Goal: Register for event/course

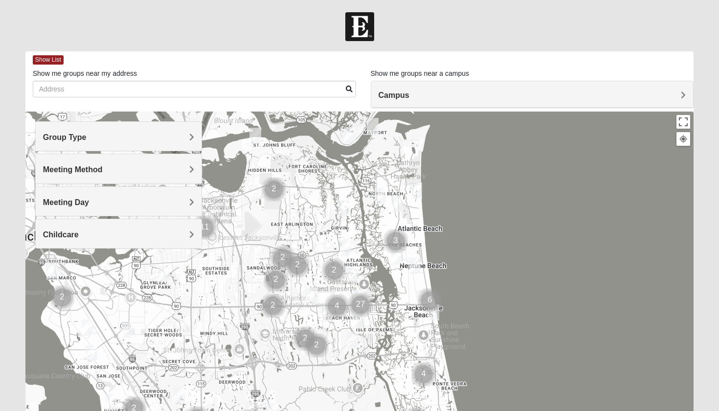
click at [342, 207] on img "Mens Fuller 32225" at bounding box center [343, 208] width 12 height 16
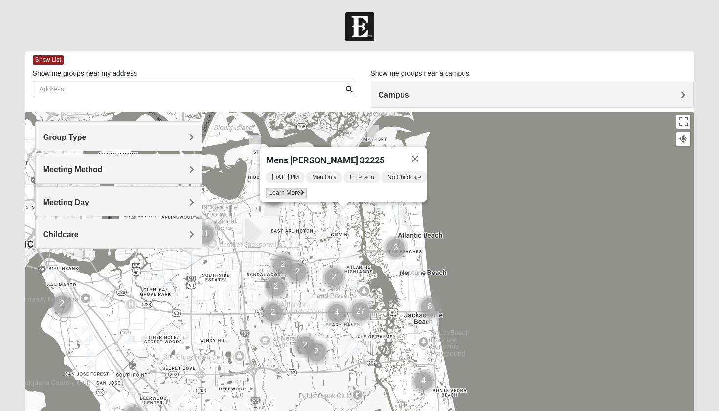
click at [284, 189] on span "Learn More" at bounding box center [286, 193] width 41 height 10
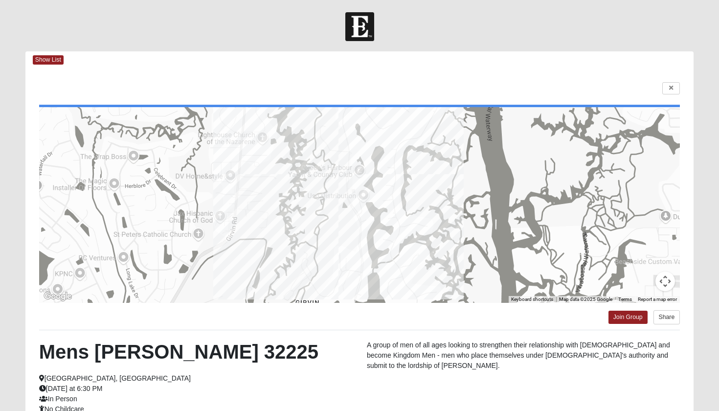
click at [623, 326] on div "← Move left → Move right ↑ Move up ↓ Move down + Zoom in - Zoom out Home Jump l…" at bounding box center [359, 280] width 668 height 425
click at [620, 314] on link "Join Group" at bounding box center [627, 316] width 39 height 13
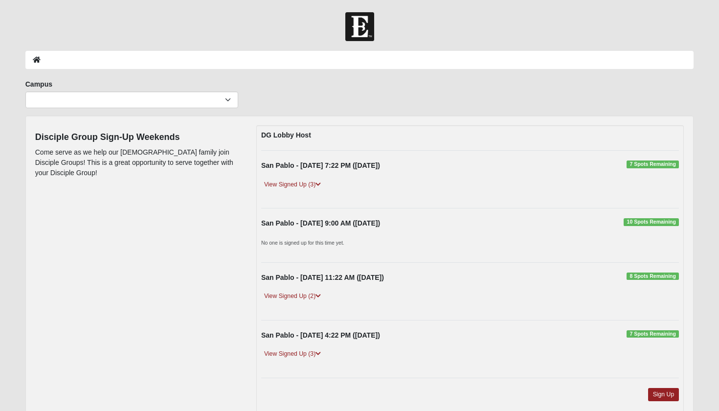
scroll to position [8, 0]
